Goal: Task Accomplishment & Management: Manage account settings

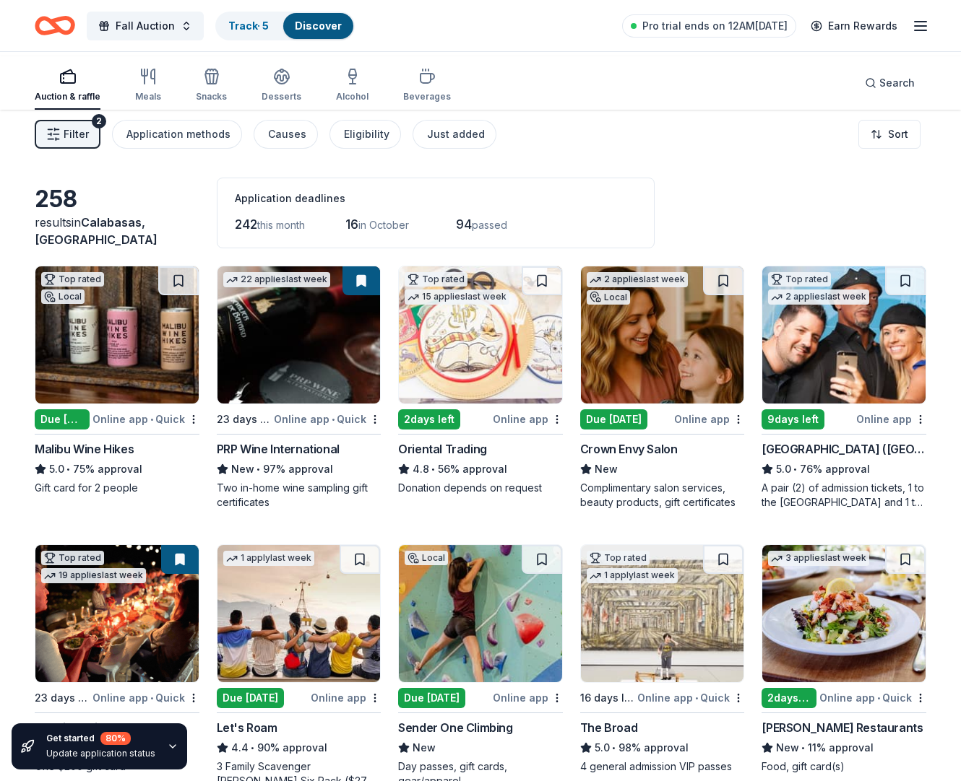
click at [51, 27] on icon "Home" at bounding box center [55, 26] width 40 height 34
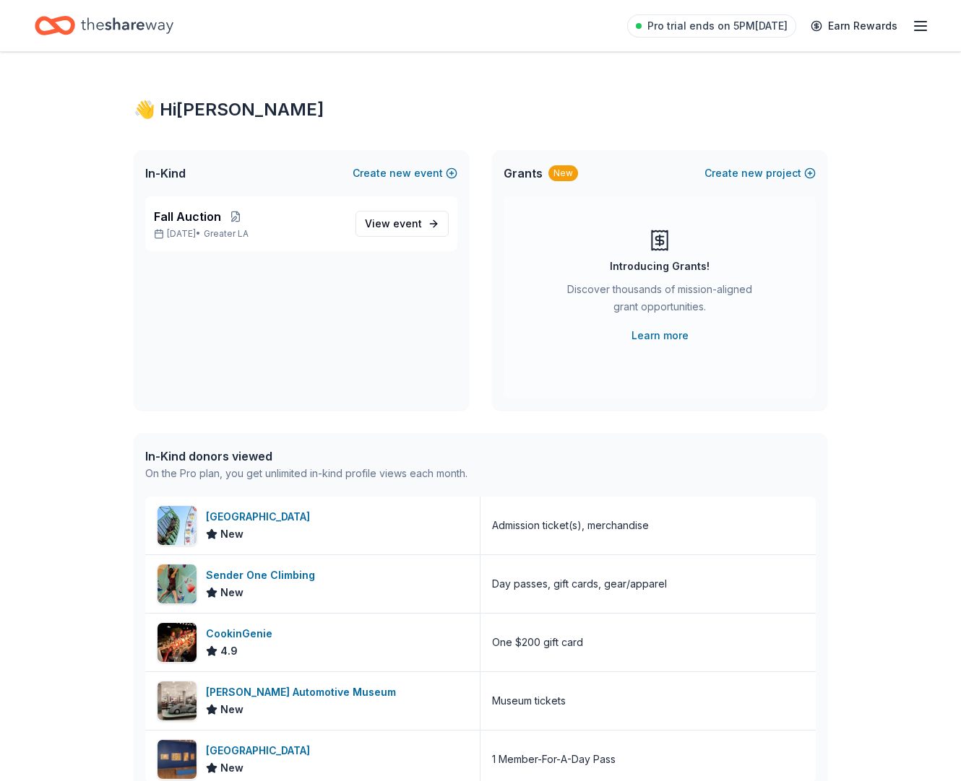
click at [171, 30] on icon "Home" at bounding box center [127, 26] width 92 height 30
click at [918, 26] on line "button" at bounding box center [920, 26] width 12 height 0
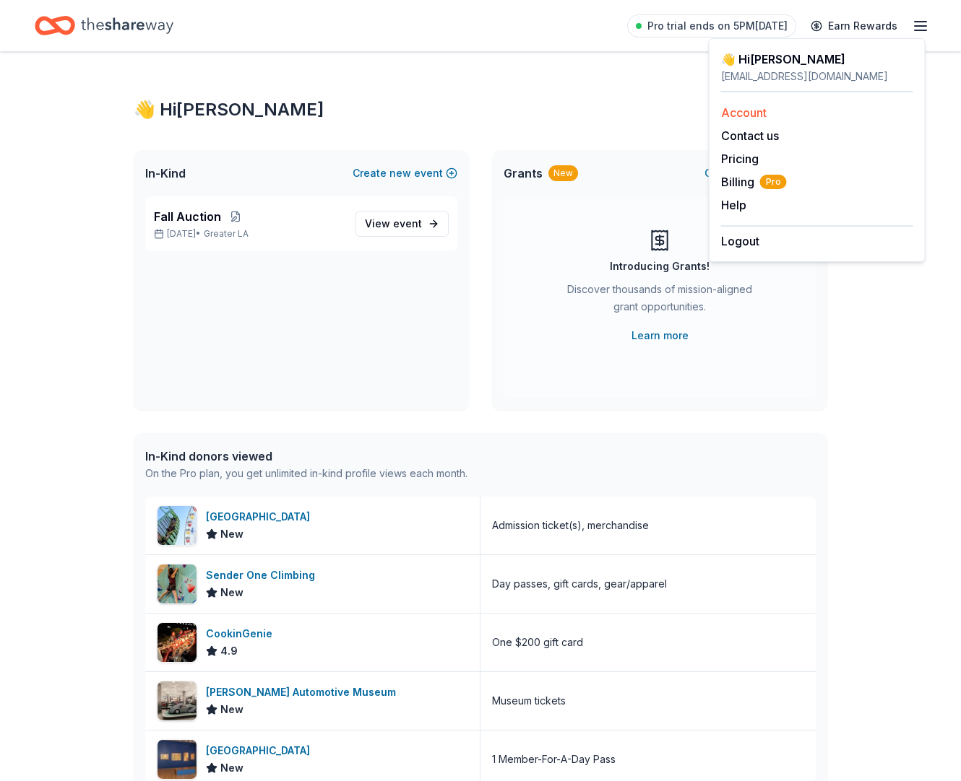
click at [747, 120] on link "Account" at bounding box center [743, 112] width 45 height 14
click at [744, 191] on span "Billing Pro" at bounding box center [754, 181] width 66 height 17
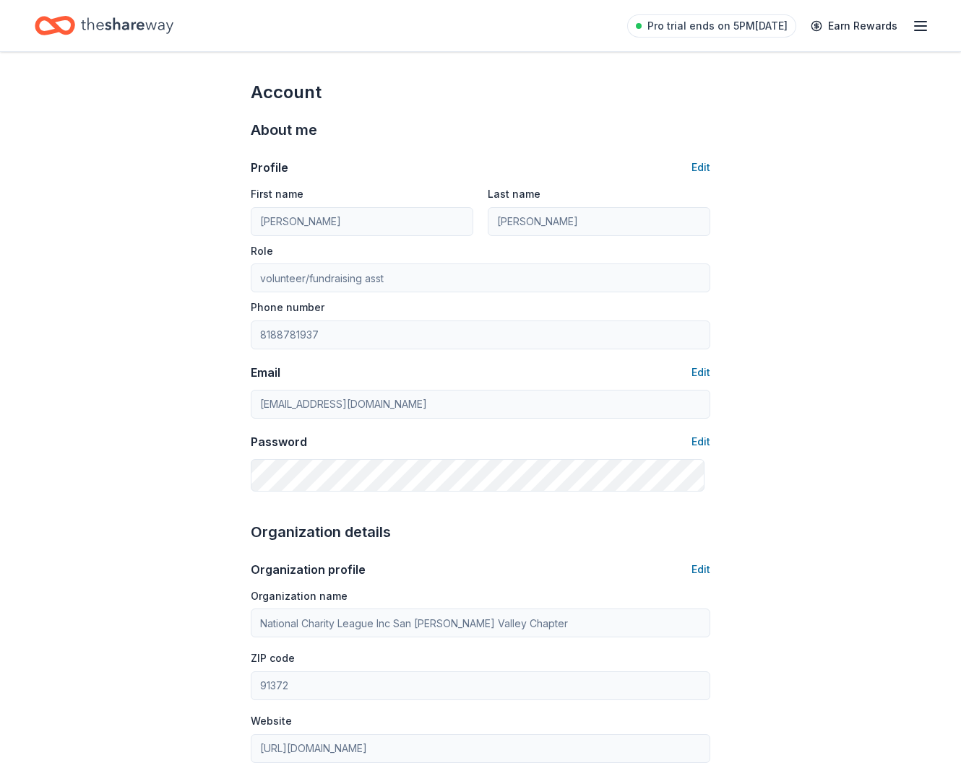
scroll to position [3, 0]
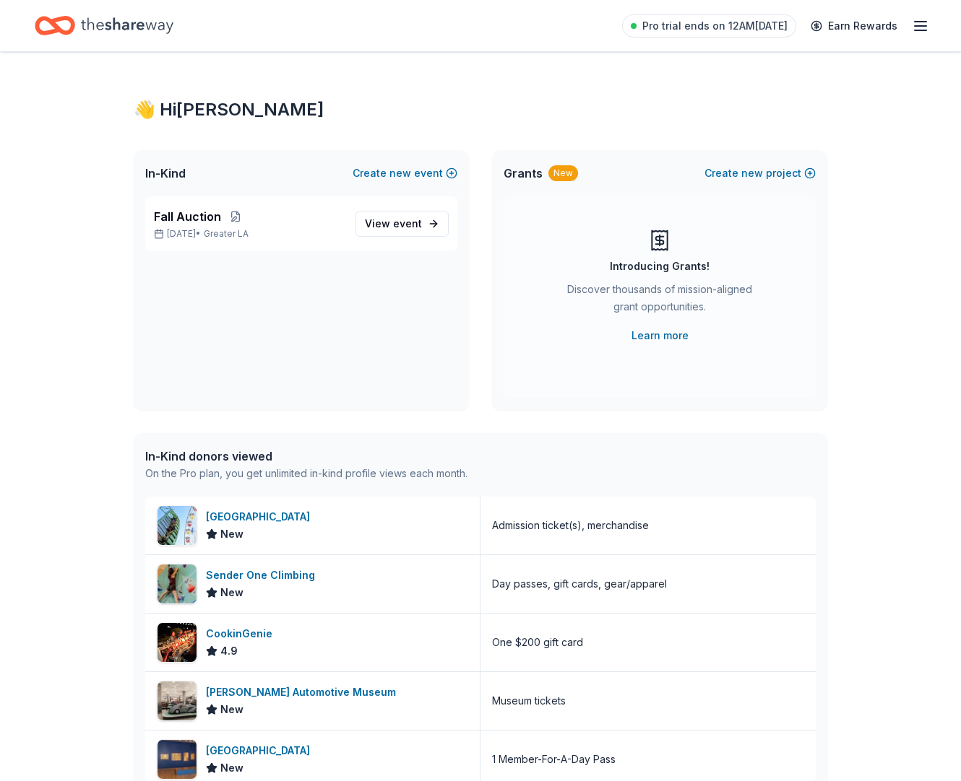
click at [912, 25] on icon "button" at bounding box center [919, 25] width 17 height 17
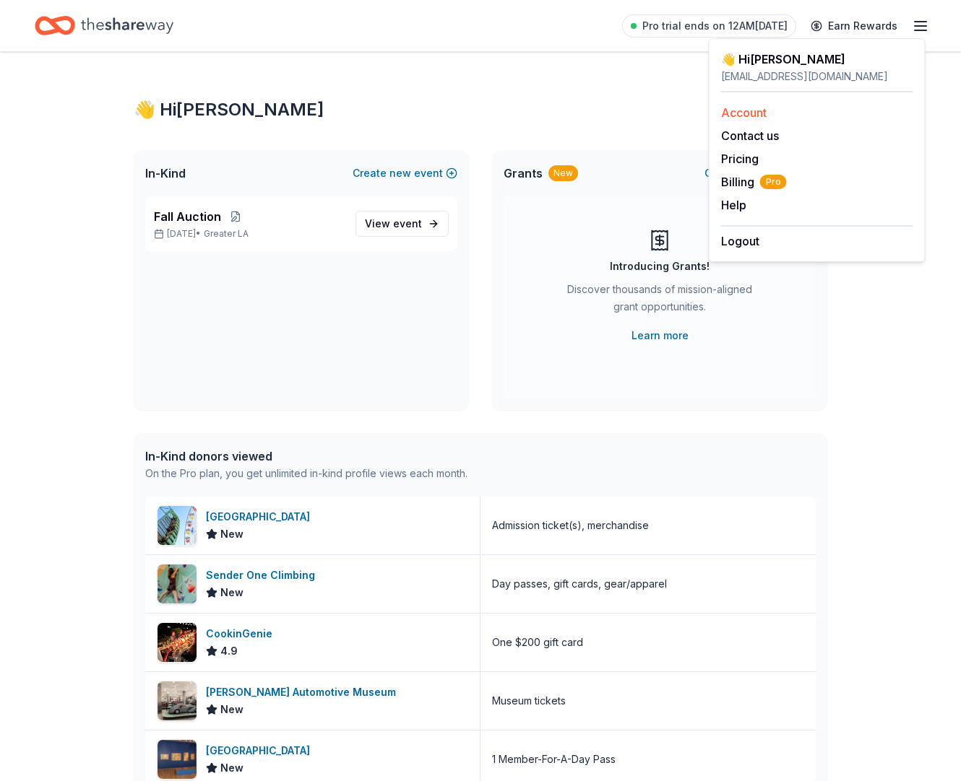
click at [745, 120] on link "Account" at bounding box center [743, 112] width 45 height 14
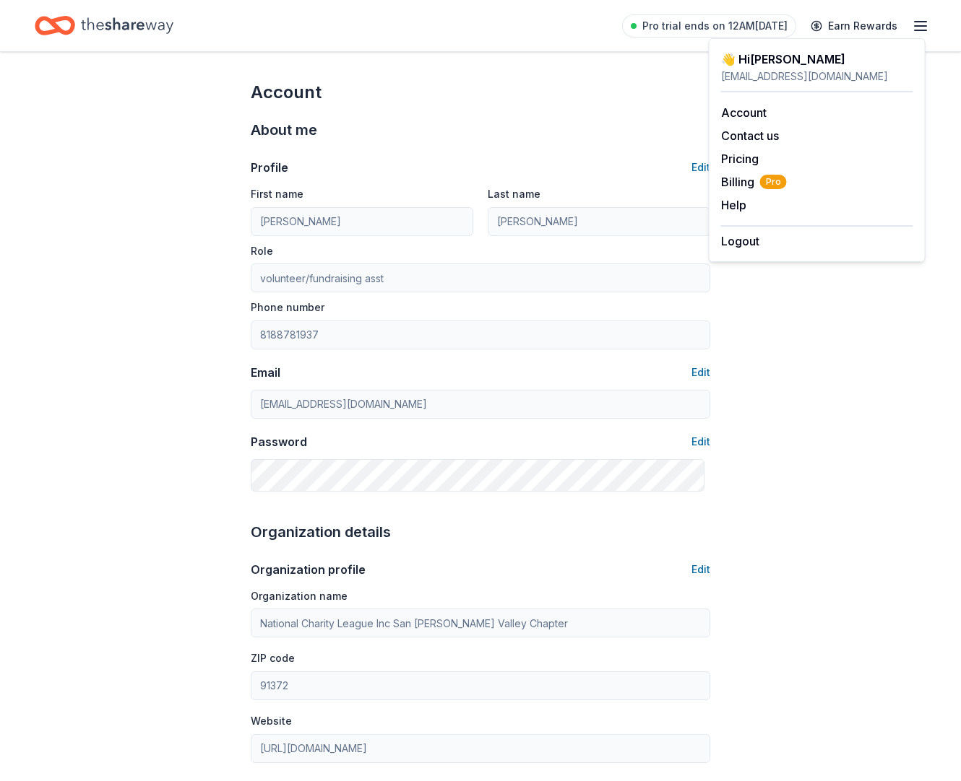
click at [917, 24] on icon "button" at bounding box center [919, 25] width 17 height 17
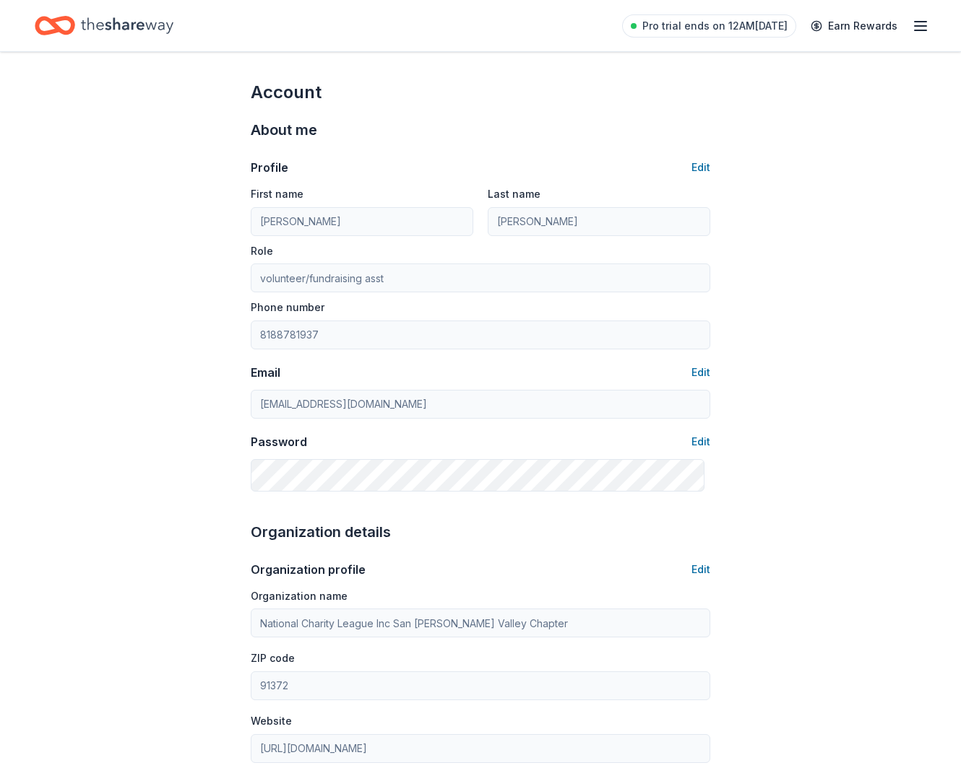
click at [917, 24] on icon "button" at bounding box center [919, 25] width 17 height 17
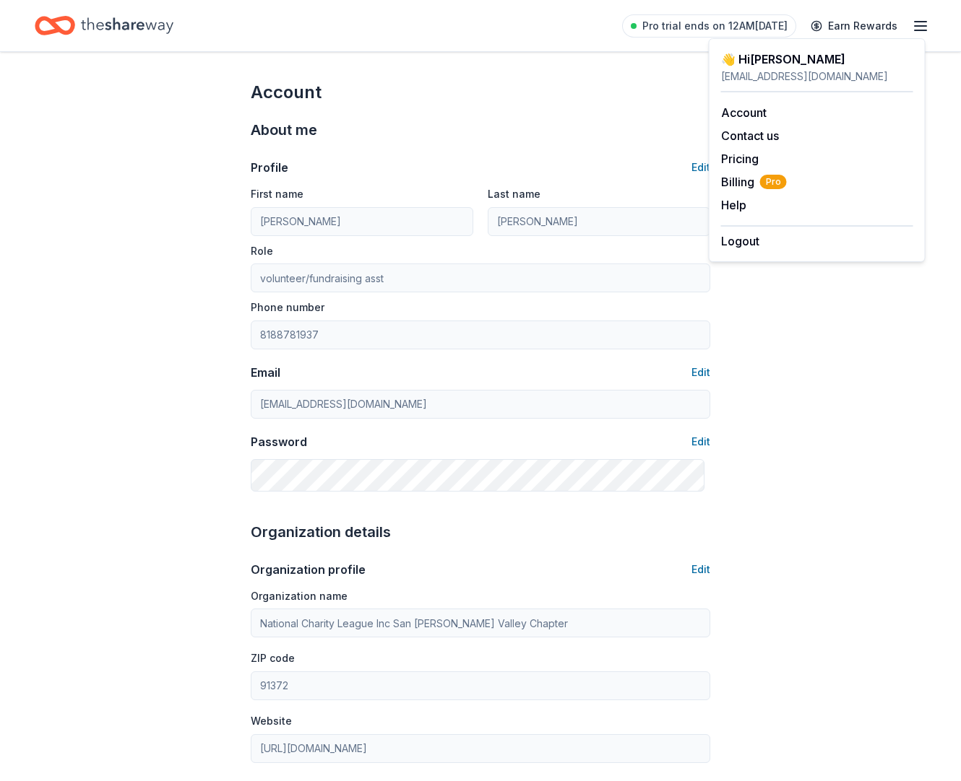
click at [917, 22] on line "button" at bounding box center [920, 22] width 12 height 0
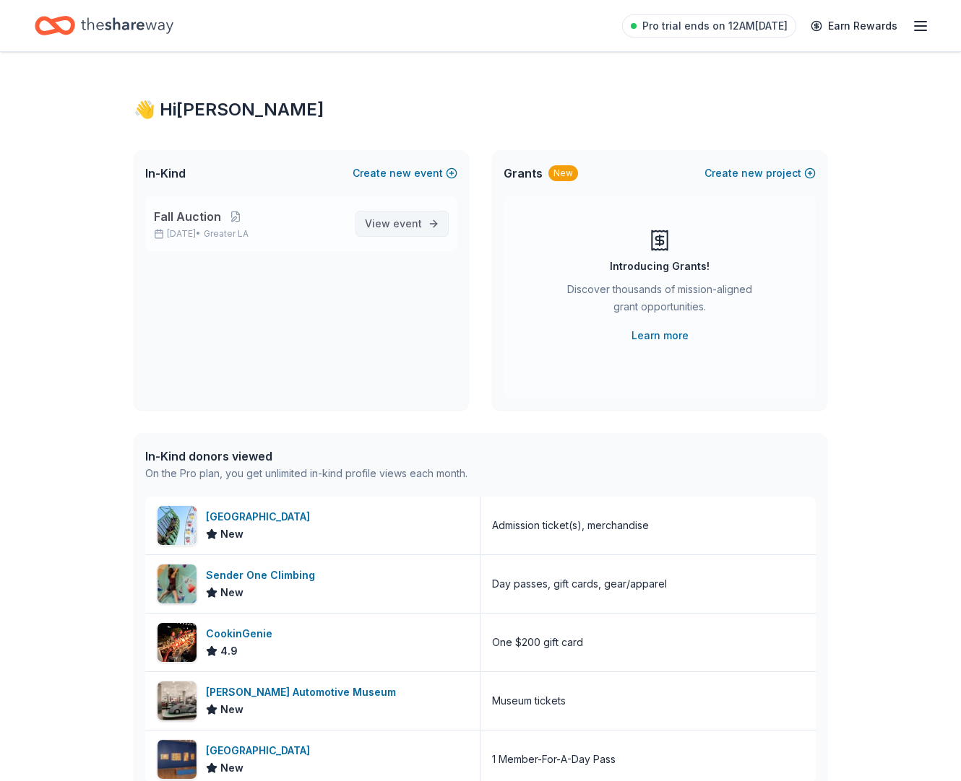
click at [370, 233] on span "View event" at bounding box center [393, 223] width 57 height 17
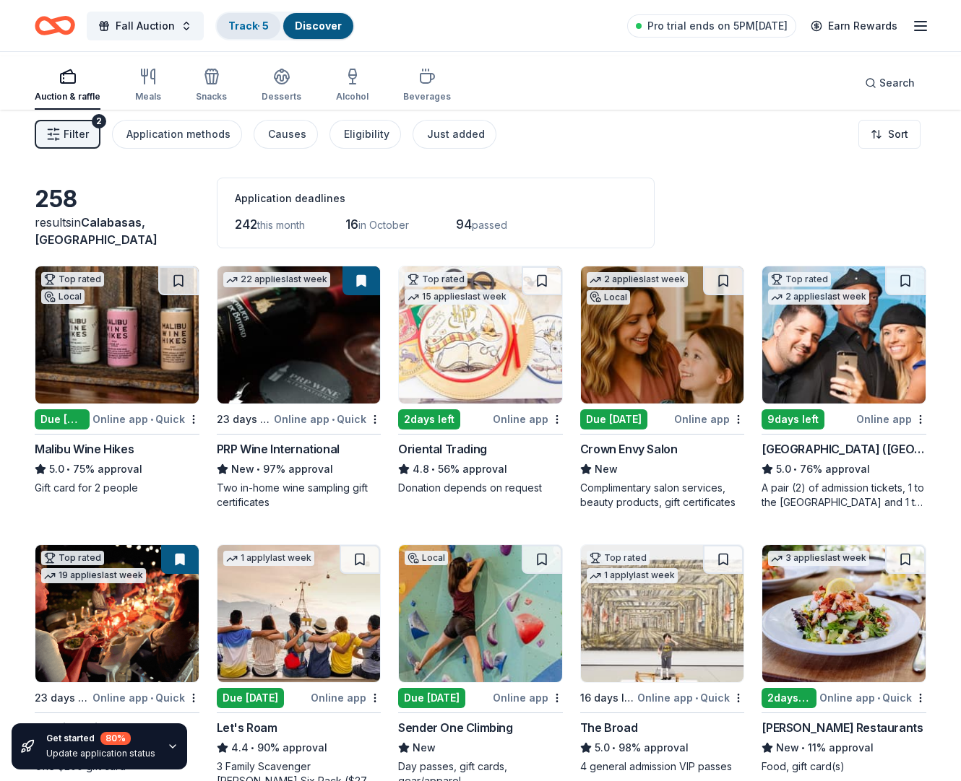
click at [269, 21] on link "Track · 5" at bounding box center [248, 25] width 40 height 12
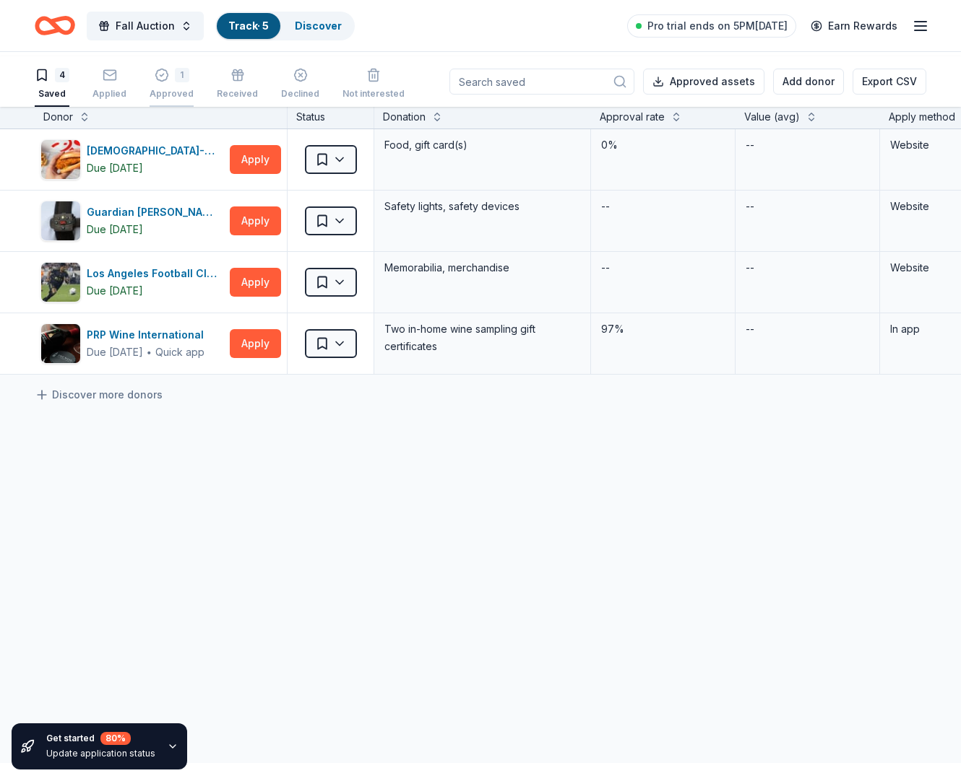
click at [169, 80] on icon "button" at bounding box center [162, 75] width 14 height 14
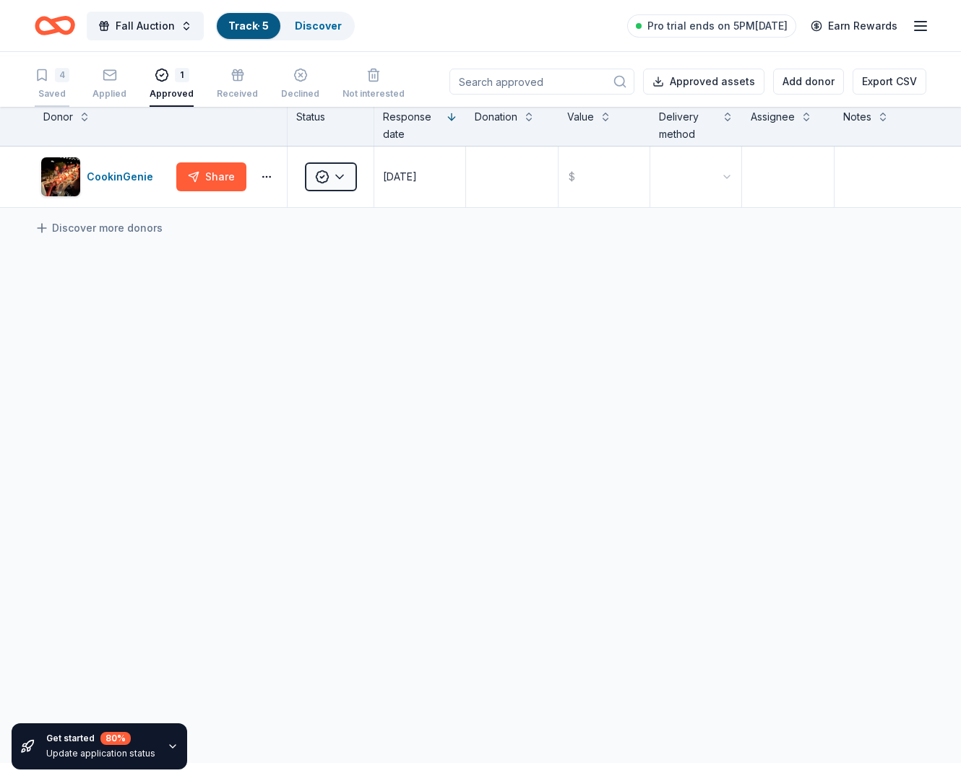
click at [57, 82] on div "4" at bounding box center [52, 75] width 35 height 14
